Goal: Find specific page/section: Find specific page/section

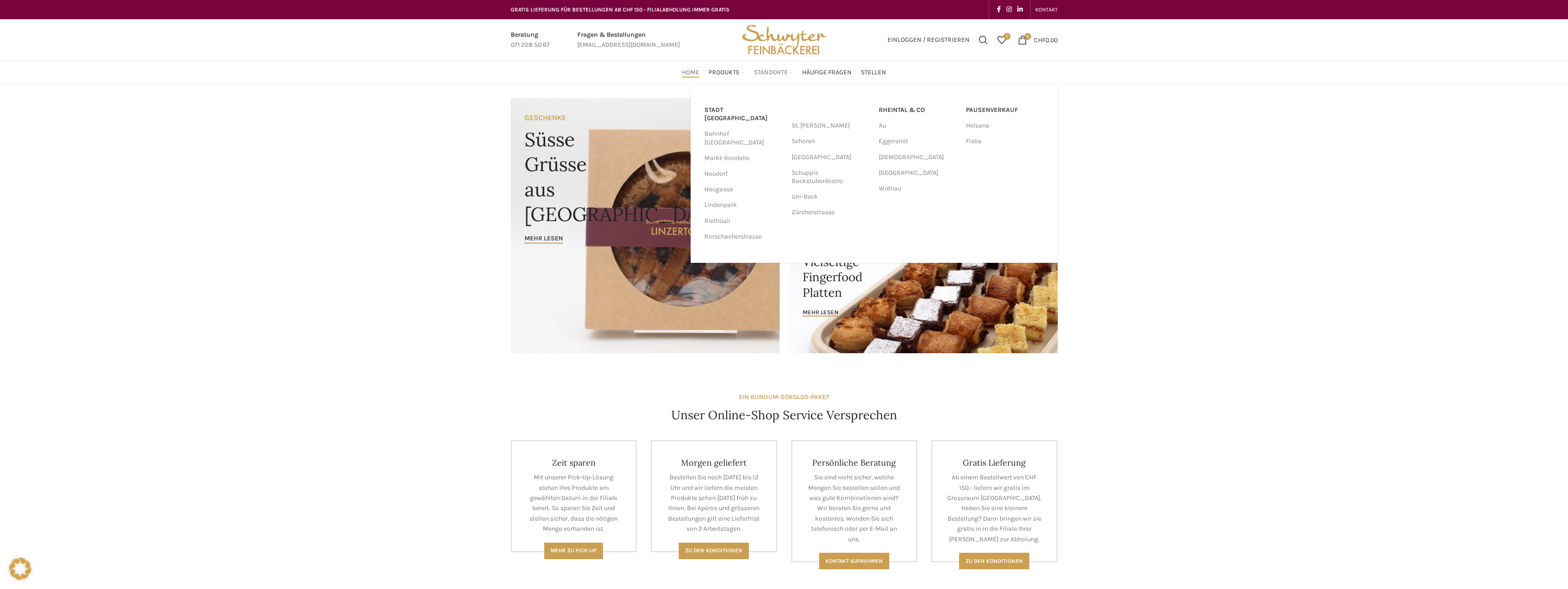
click at [771, 70] on span "Standorte" at bounding box center [771, 72] width 34 height 9
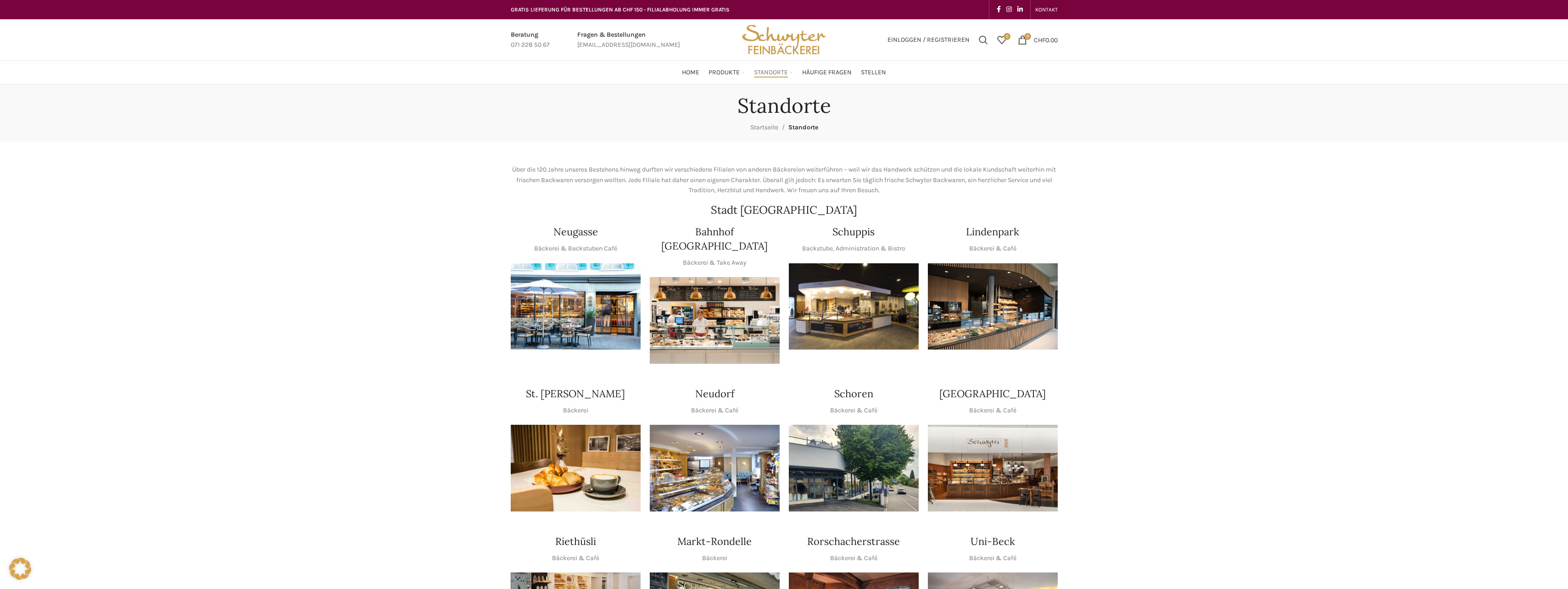
click at [834, 271] on img "1 / 1" at bounding box center [854, 306] width 130 height 87
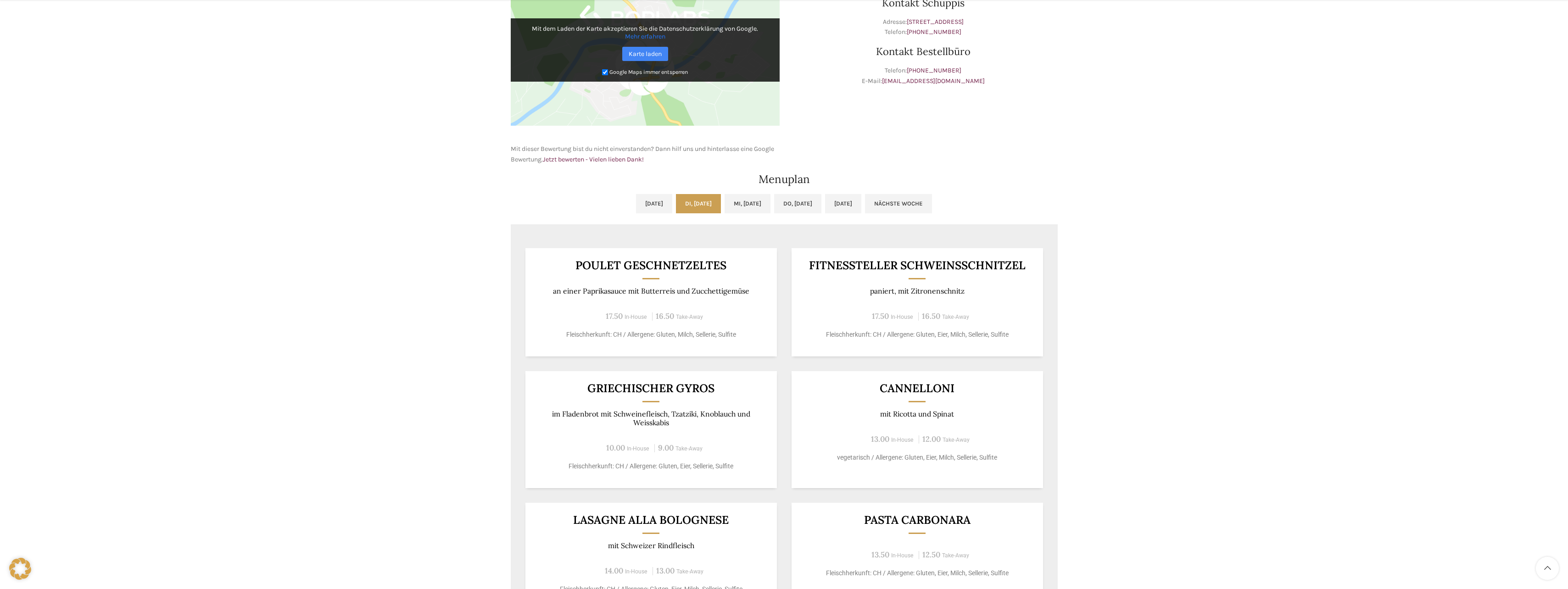
scroll to position [367, 0]
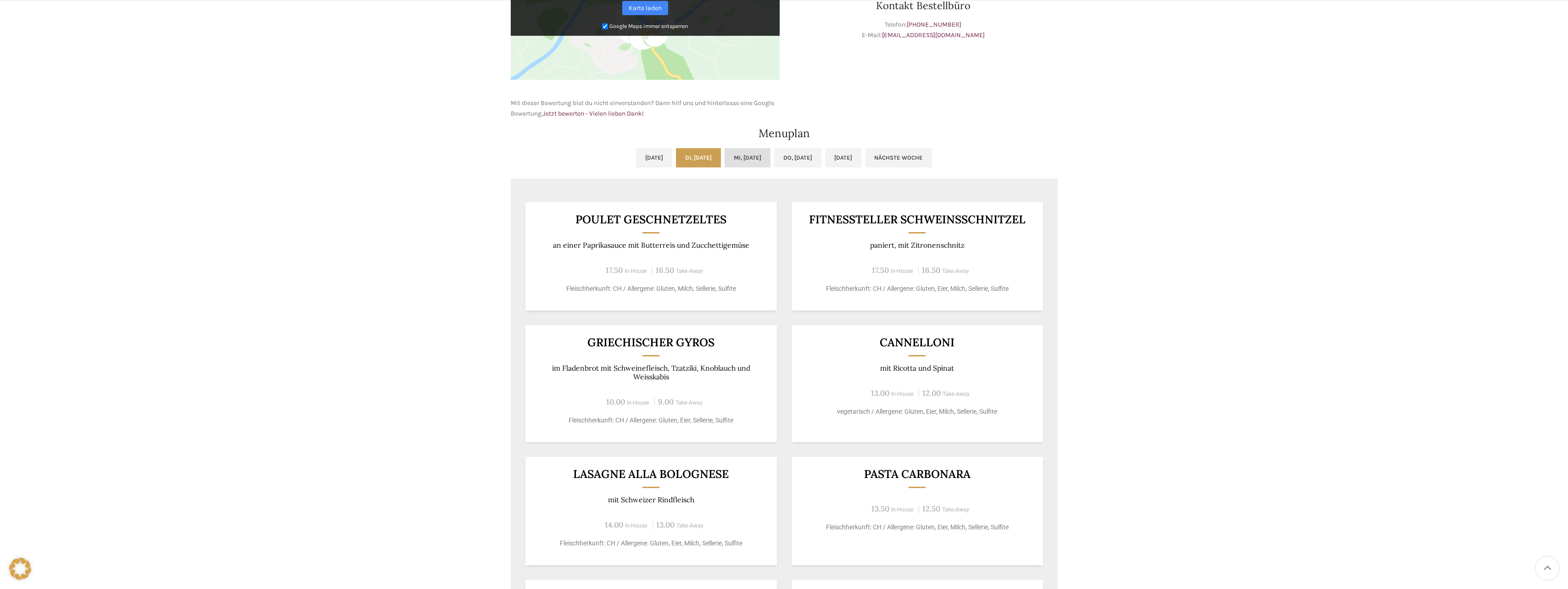
click at [748, 158] on link "Mi, [DATE]" at bounding box center [747, 157] width 46 height 20
click at [704, 159] on link "Di, [DATE]" at bounding box center [698, 157] width 45 height 20
